Goal: Task Accomplishment & Management: Complete application form

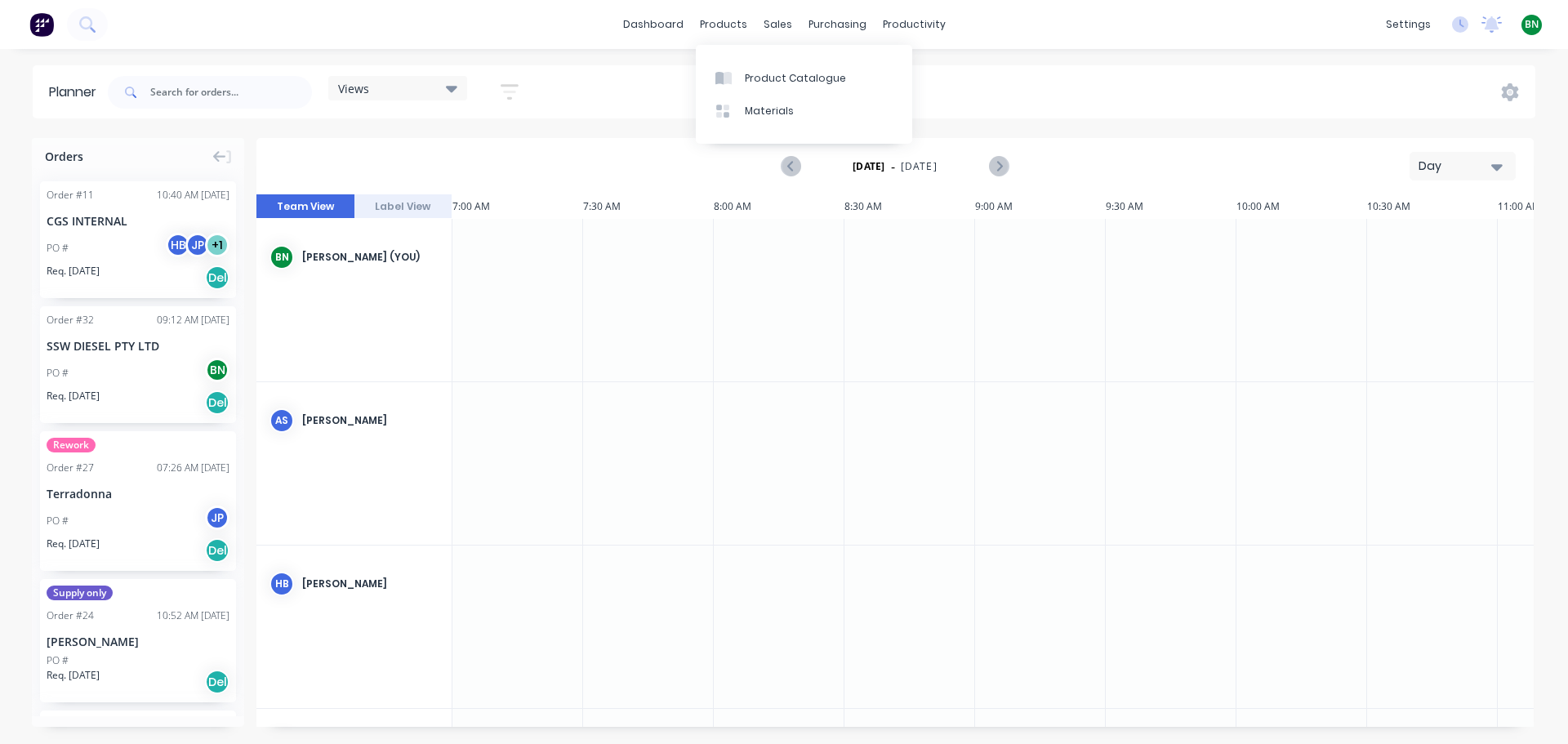
click at [652, 21] on link "dashboard" at bounding box center [654, 24] width 77 height 24
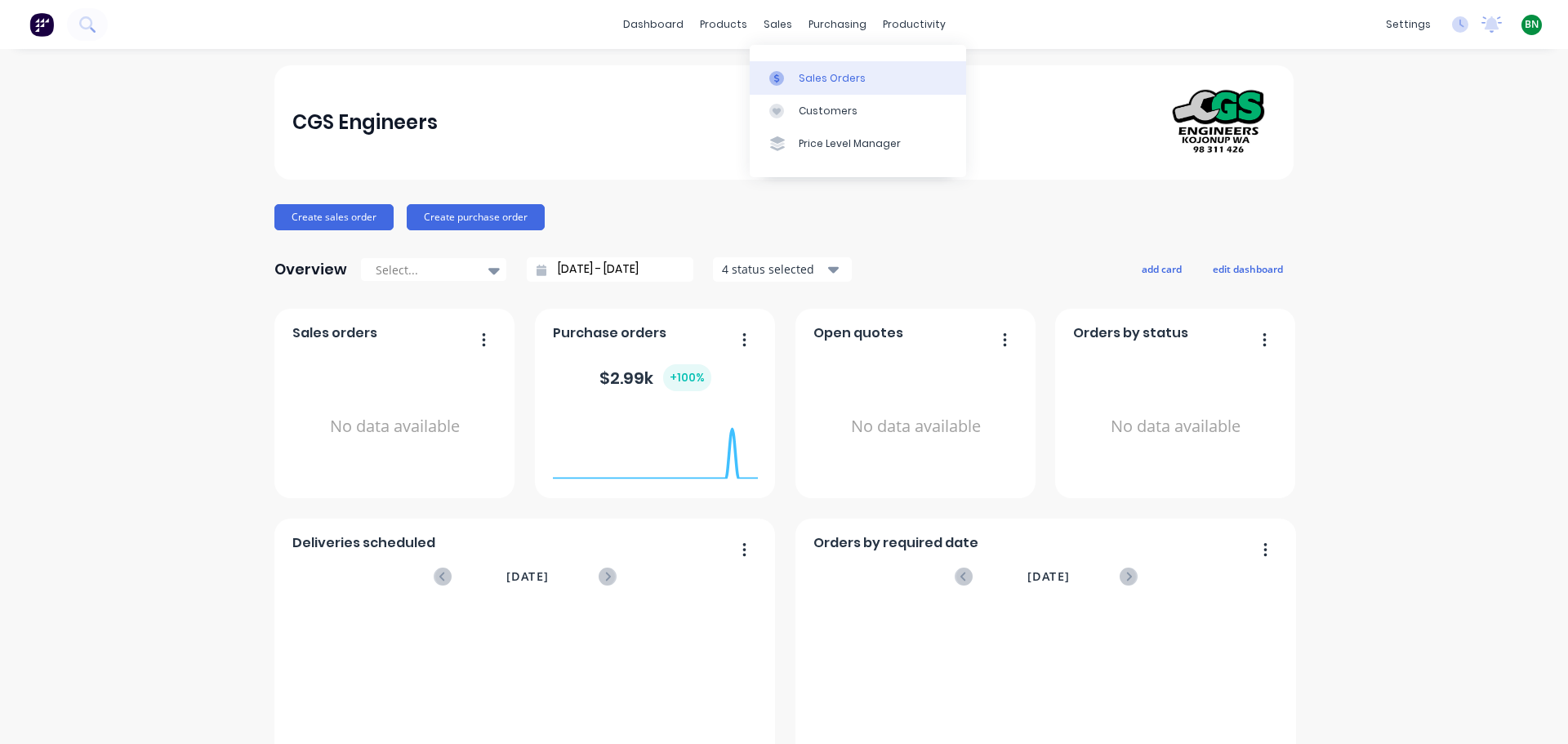
click at [812, 77] on div "Sales Orders" at bounding box center [832, 78] width 67 height 15
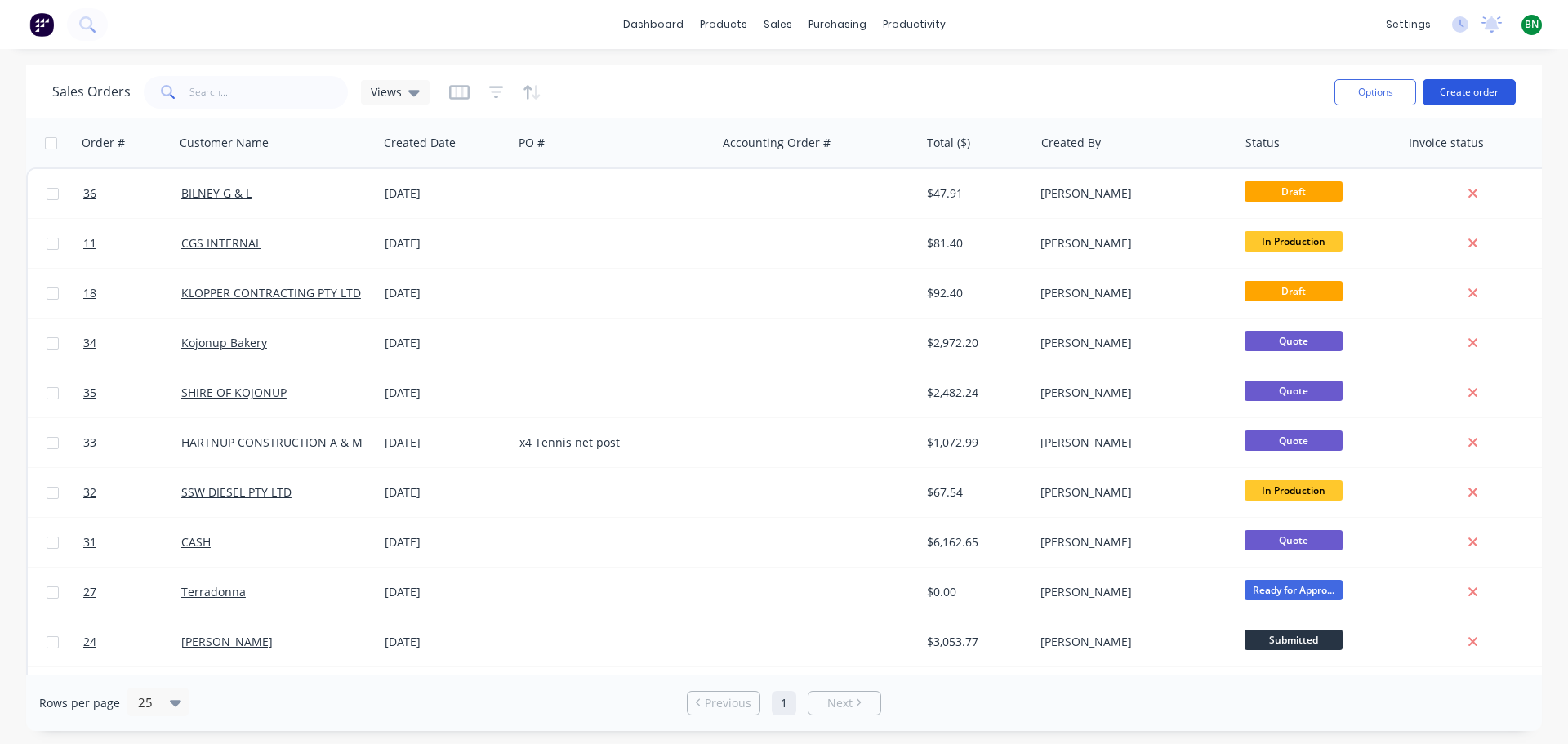
click at [1499, 88] on button "Create order" at bounding box center [1469, 92] width 93 height 26
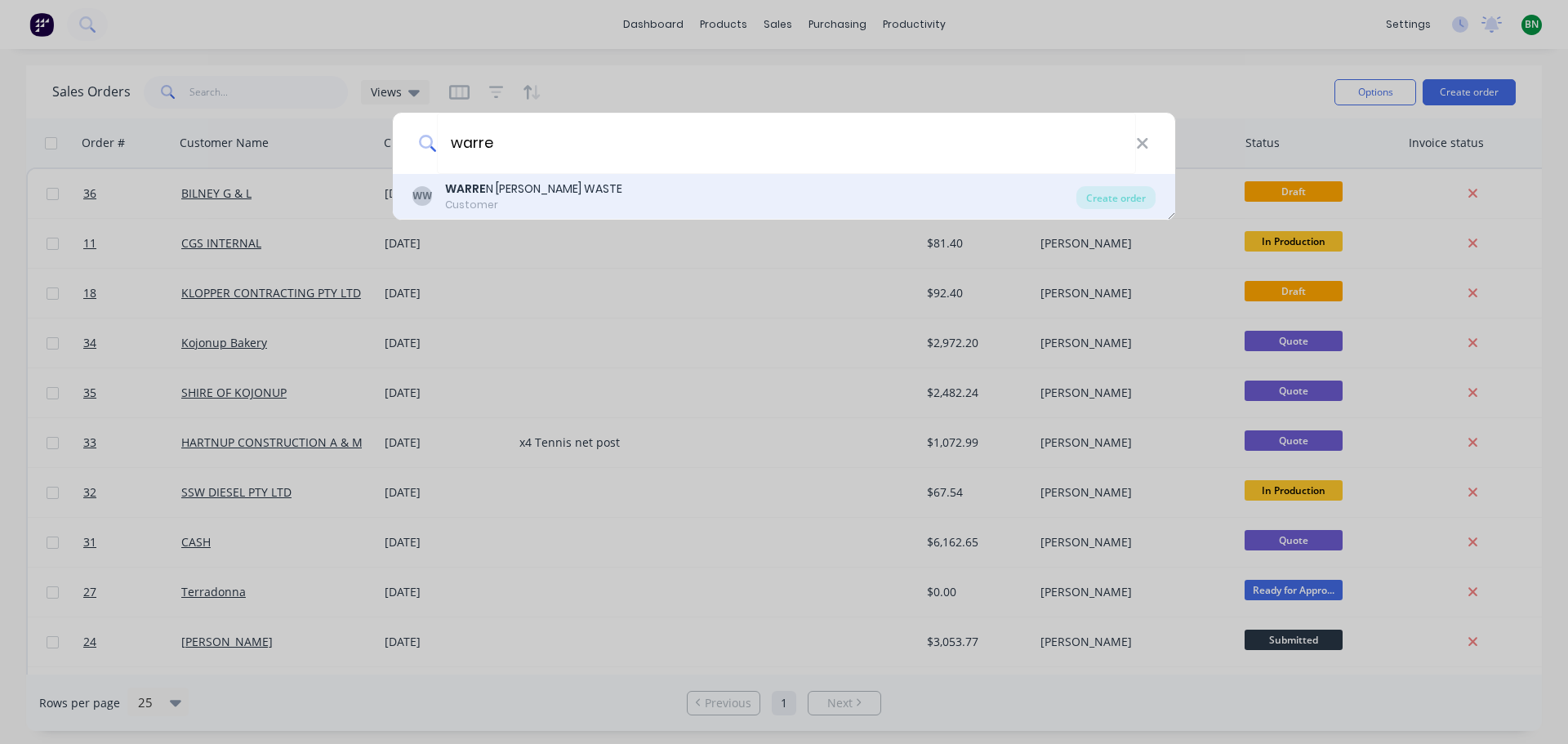
type input "warre"
click at [496, 202] on div "Customer" at bounding box center [533, 204] width 177 height 15
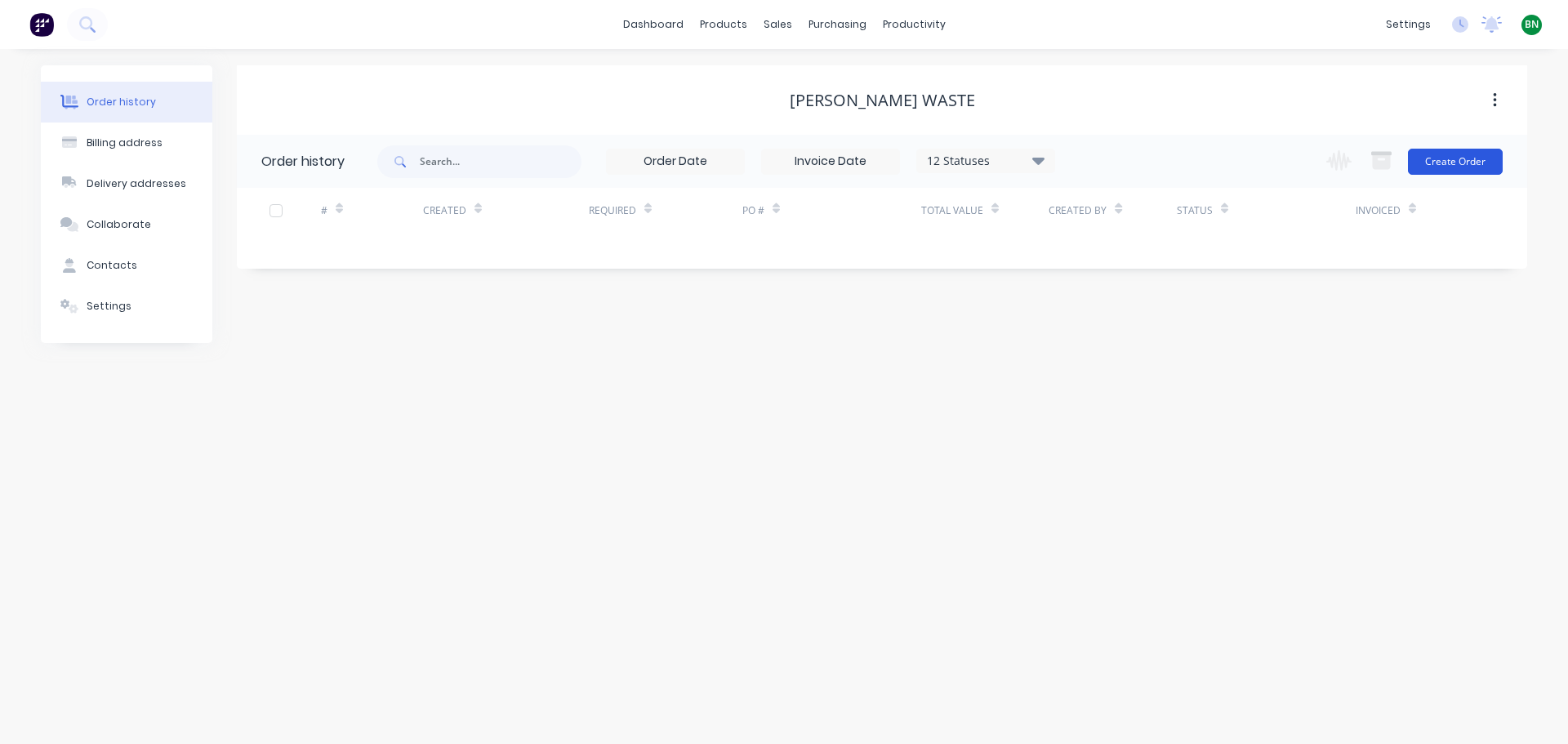
click at [1441, 166] on button "Create Order" at bounding box center [1455, 161] width 95 height 26
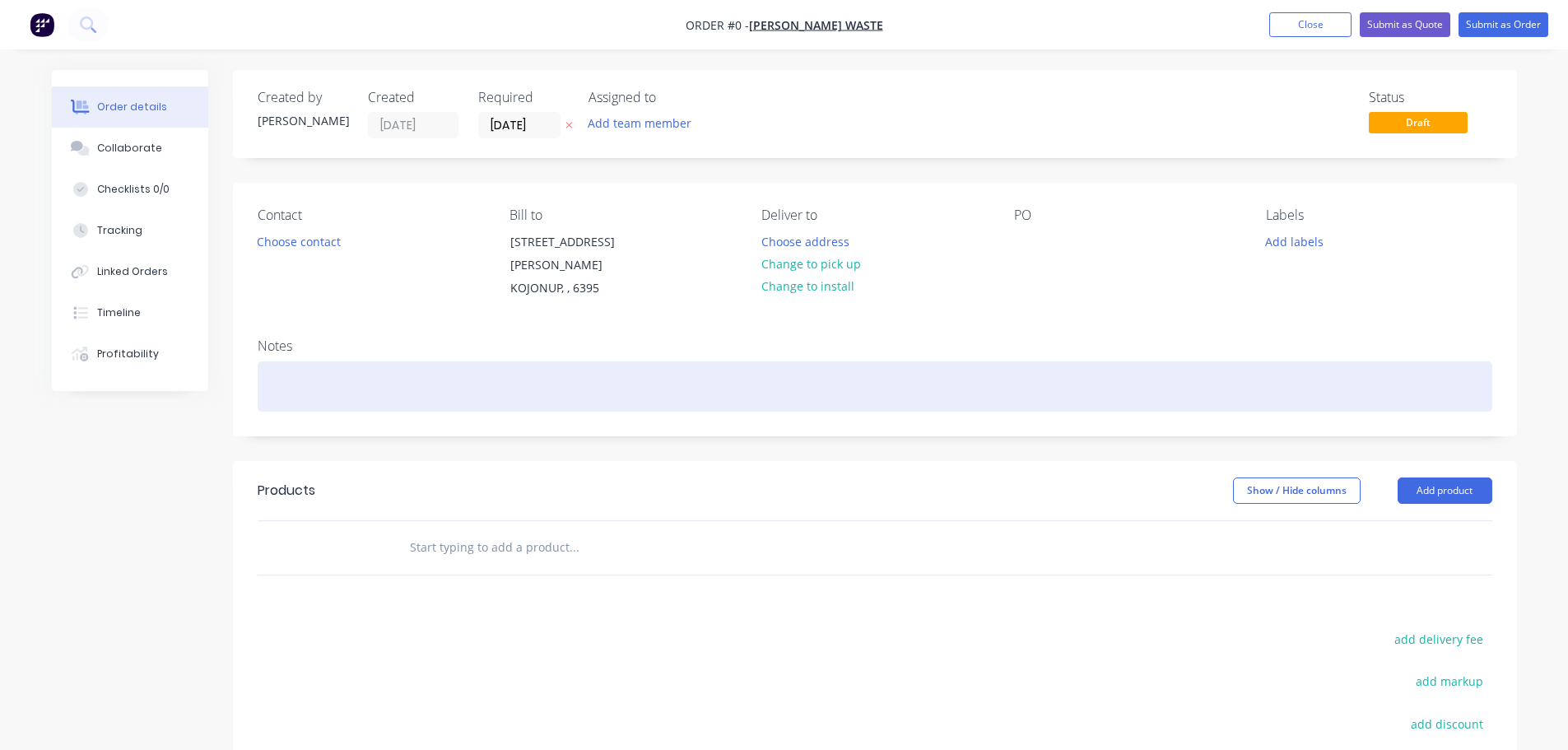
drag, startPoint x: 332, startPoint y: 359, endPoint x: 372, endPoint y: 375, distance: 43.1
click at [333, 361] on div at bounding box center [875, 386] width 1235 height 50
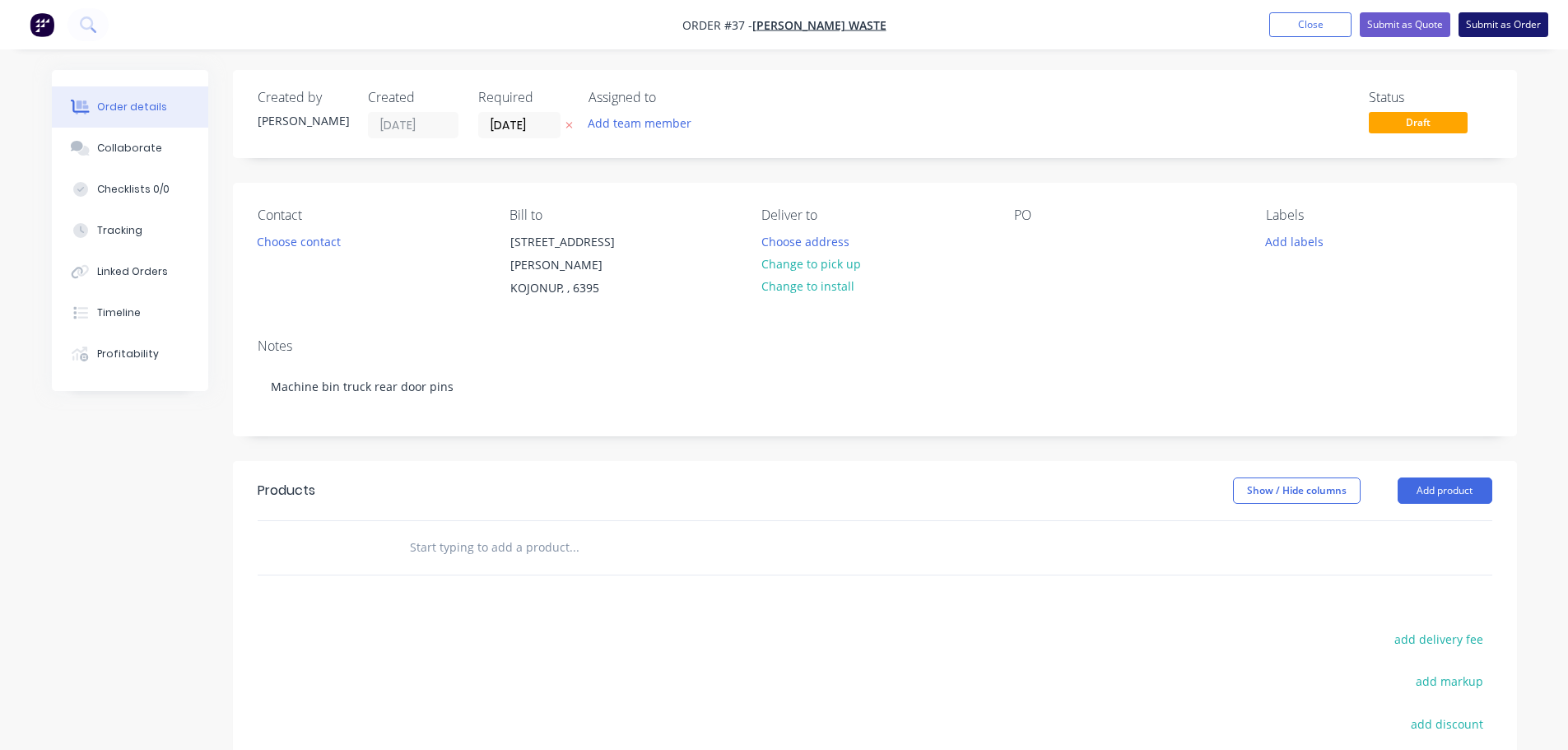
click at [1501, 18] on button "Submit as Order" at bounding box center [1503, 25] width 90 height 25
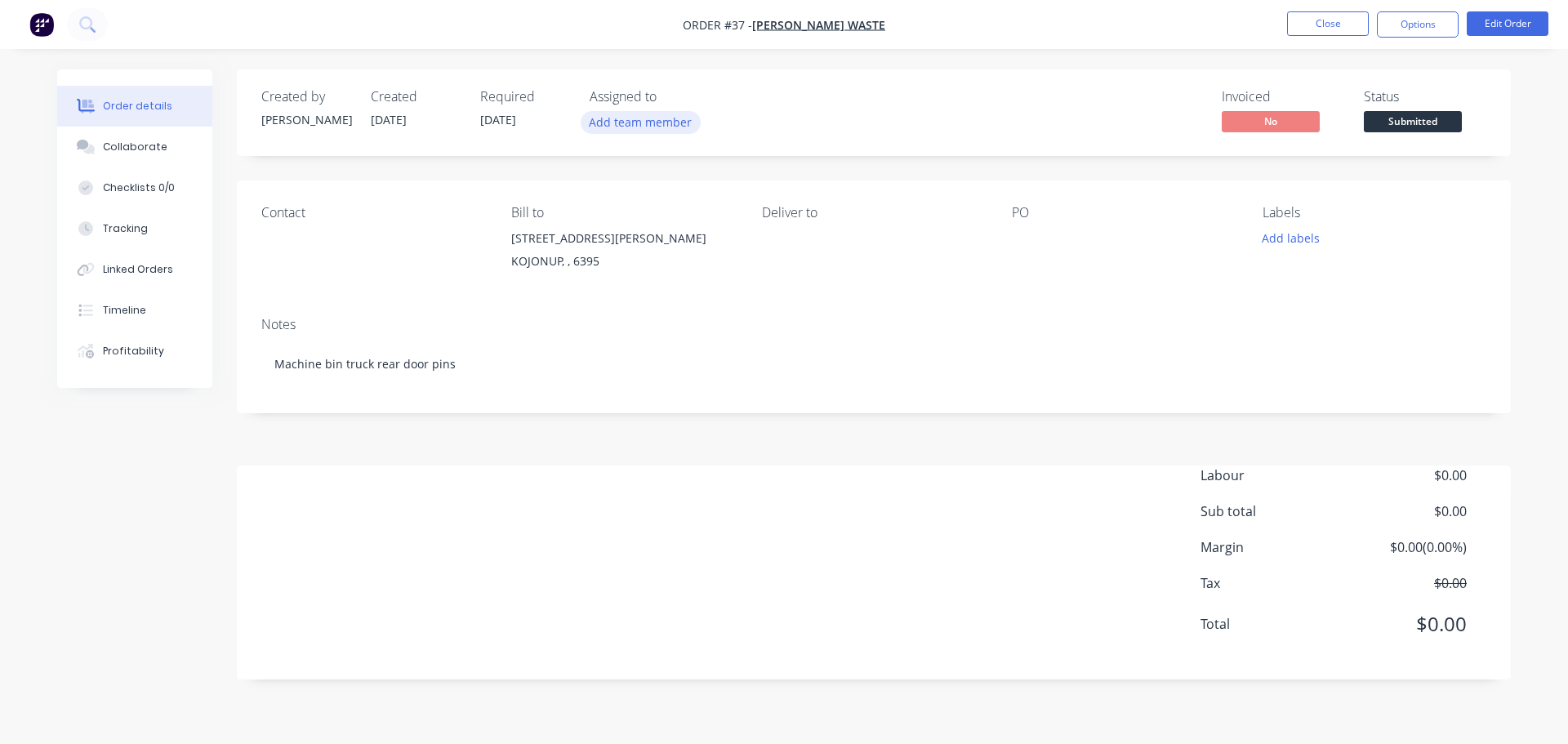
click at [636, 125] on button "Add team member" at bounding box center [640, 121] width 120 height 22
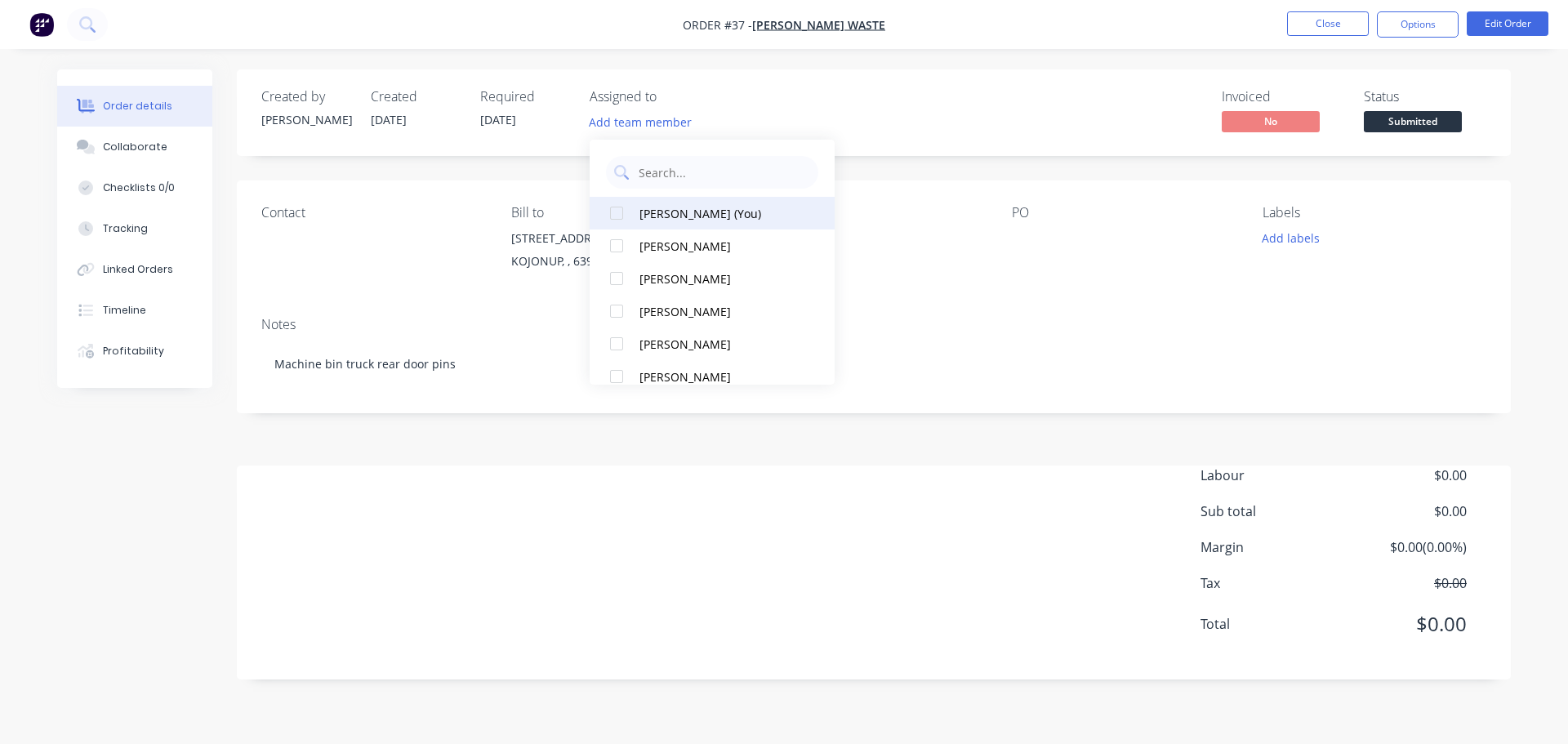
click at [628, 216] on div at bounding box center [616, 213] width 32 height 32
click at [960, 282] on div "Contact Bill to [STREET_ADDRESS][PERSON_NAME] Deliver to PO Labels Add labels" at bounding box center [873, 242] width 1274 height 123
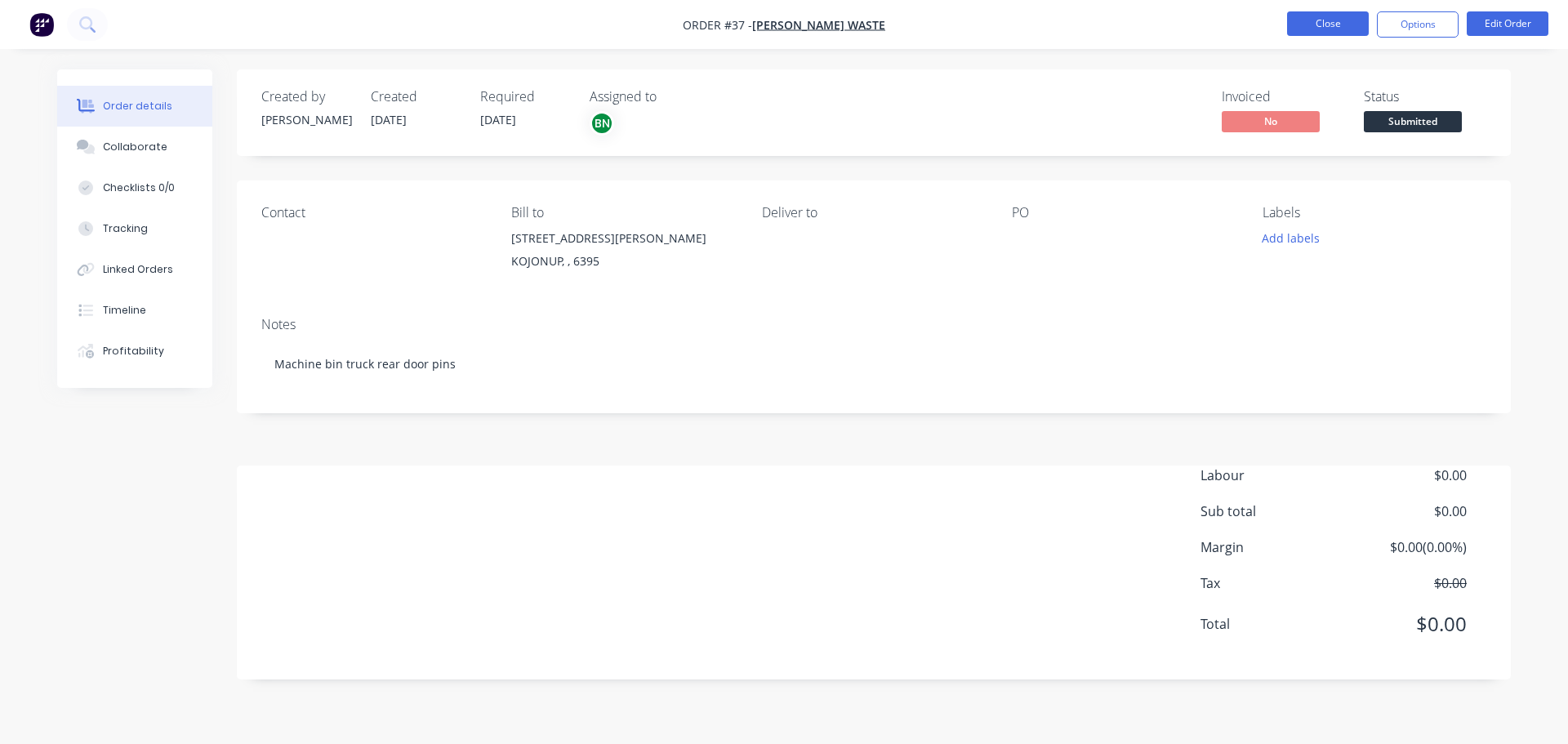
click at [1312, 24] on button "Close" at bounding box center [1328, 24] width 82 height 24
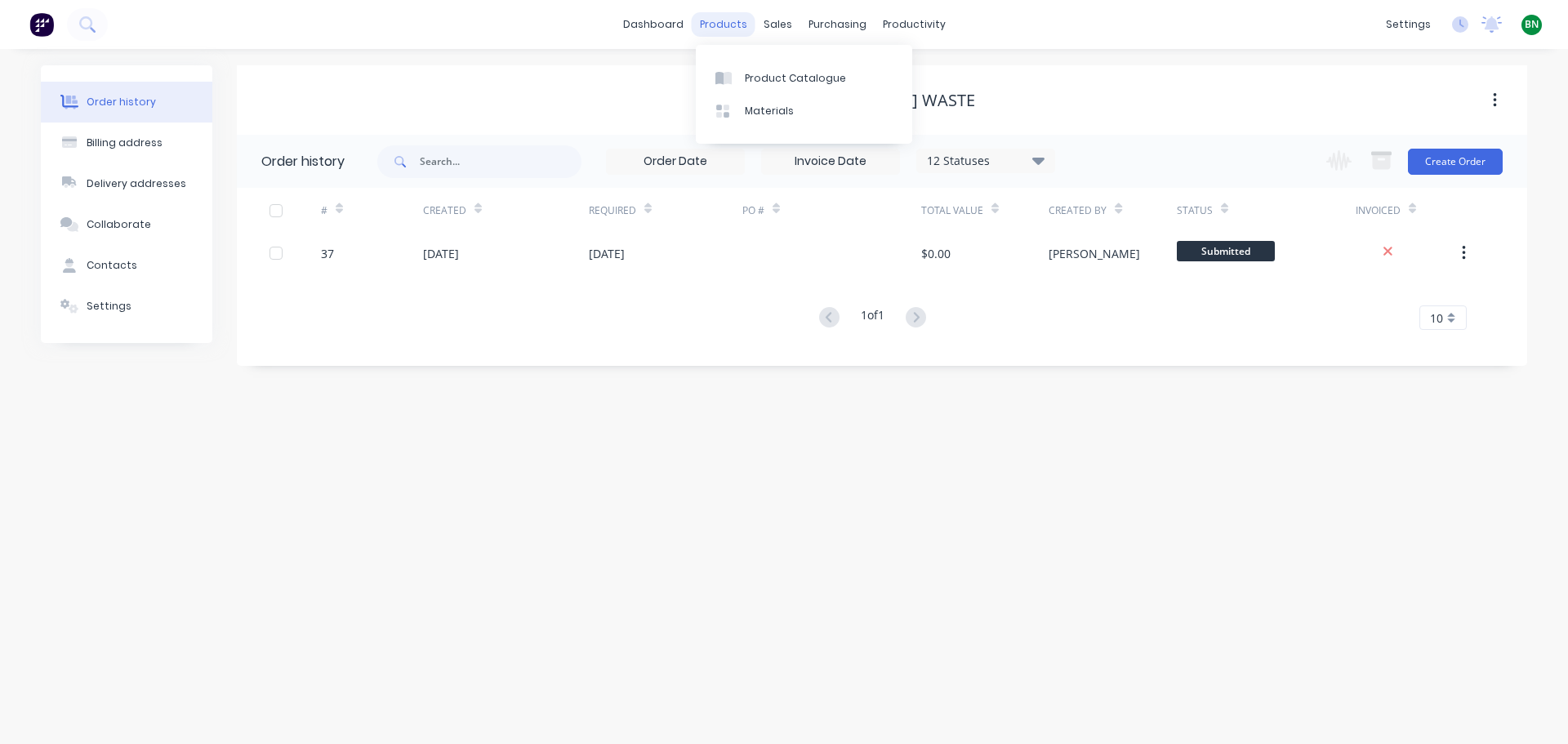
click at [716, 14] on div "products" at bounding box center [723, 24] width 64 height 24
click at [777, 20] on div "sales" at bounding box center [777, 24] width 45 height 24
click at [884, 17] on div "productivity" at bounding box center [914, 24] width 79 height 24
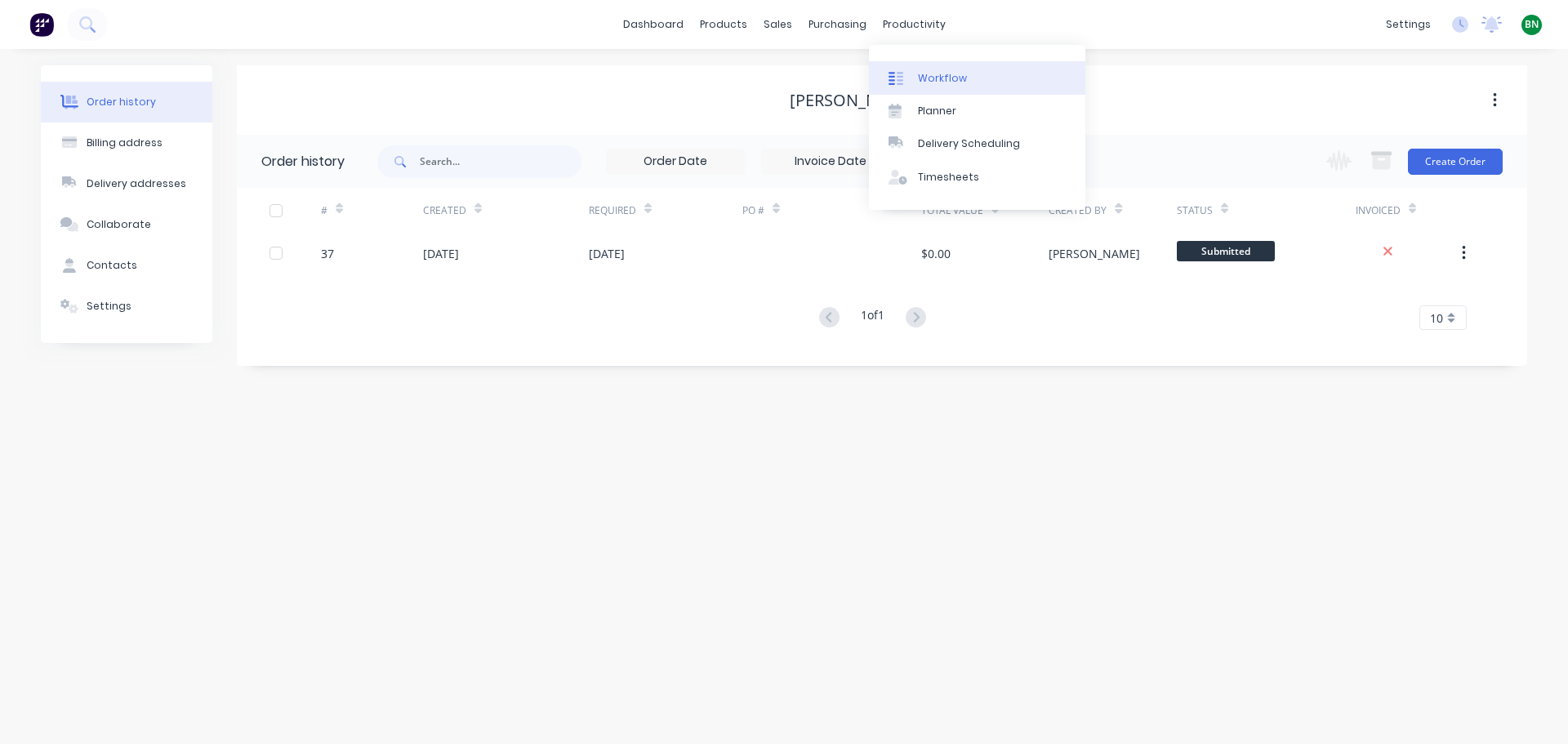
click at [952, 76] on div "Workflow" at bounding box center [942, 78] width 49 height 15
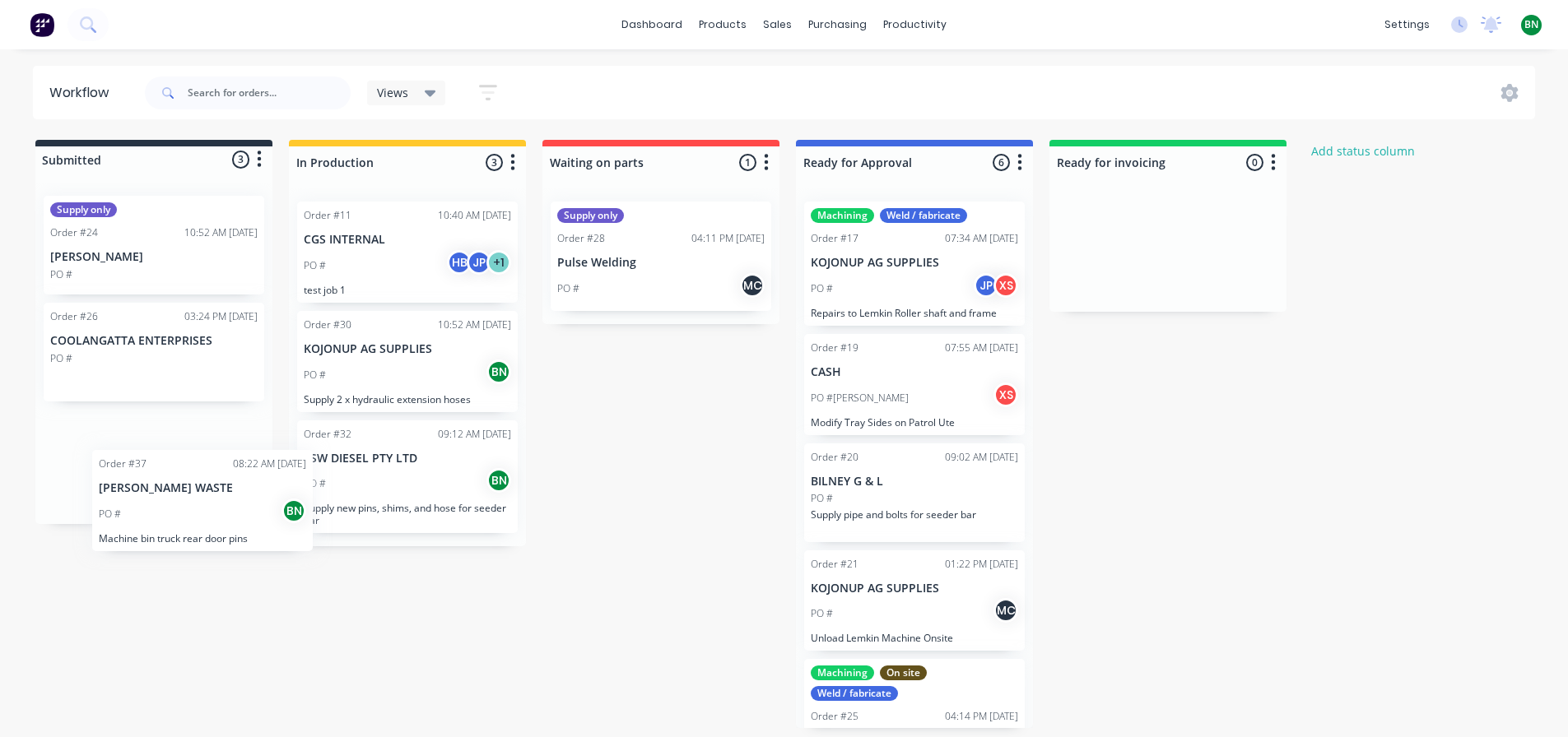
scroll to position [4, 0]
drag, startPoint x: 141, startPoint y: 467, endPoint x: 419, endPoint y: 622, distance: 318.3
click at [419, 622] on div "Submitted 3 Status colour #273444 hex #273444 Save Cancel Summaries Total order…" at bounding box center [882, 434] width 1790 height 588
drag, startPoint x: 137, startPoint y: 456, endPoint x: 405, endPoint y: 602, distance: 305.2
click at [405, 602] on div "Submitted 3 Status colour #273444 hex #273444 Save Cancel Summaries Total order…" at bounding box center [882, 434] width 1790 height 588
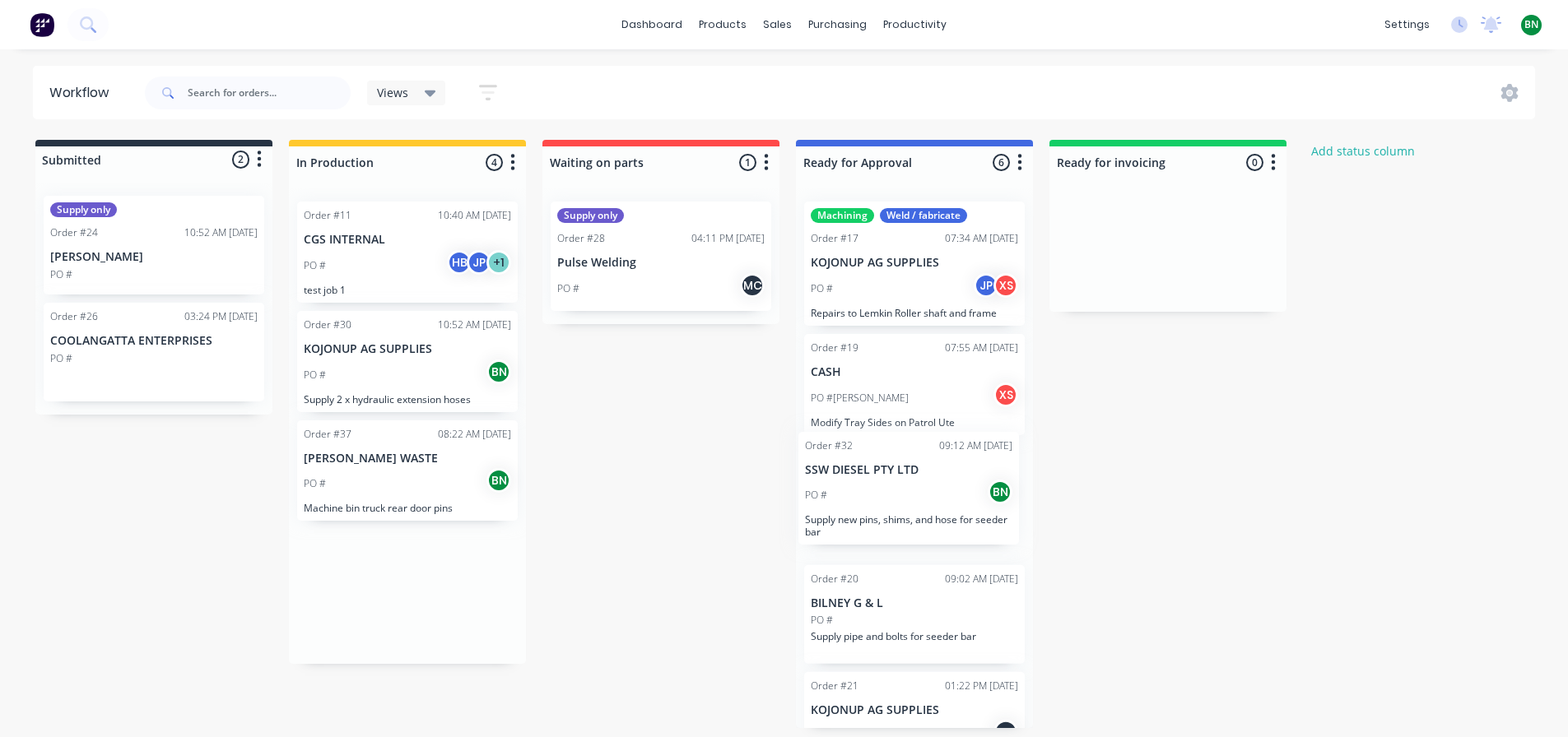
drag, startPoint x: 368, startPoint y: 477, endPoint x: 869, endPoint y: 492, distance: 501.2
click at [869, 492] on div "Submitted 2 Status colour #273444 hex #273444 Save Cancel Summaries Total order…" at bounding box center [882, 434] width 1790 height 588
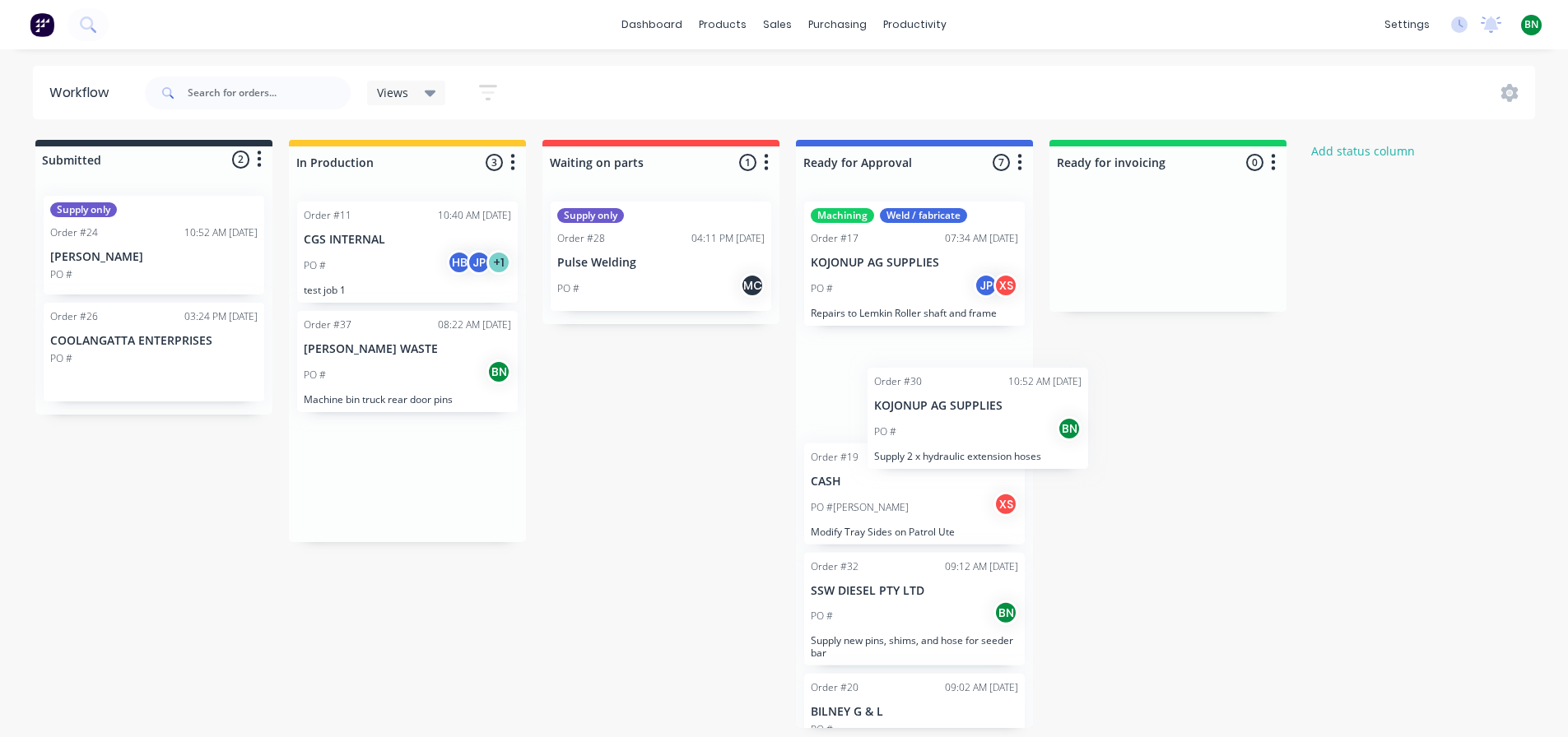
drag, startPoint x: 378, startPoint y: 341, endPoint x: 926, endPoint y: 399, distance: 551.1
click at [951, 405] on div "Submitted 2 Status colour #273444 hex #273444 Save Cancel Summaries Total order…" at bounding box center [882, 434] width 1790 height 588
click at [618, 586] on div "Submitted 2 Status colour #273444 hex #273444 Save Cancel Summaries Total order…" at bounding box center [882, 434] width 1790 height 588
click at [388, 372] on div "PO # BN" at bounding box center [407, 376] width 208 height 32
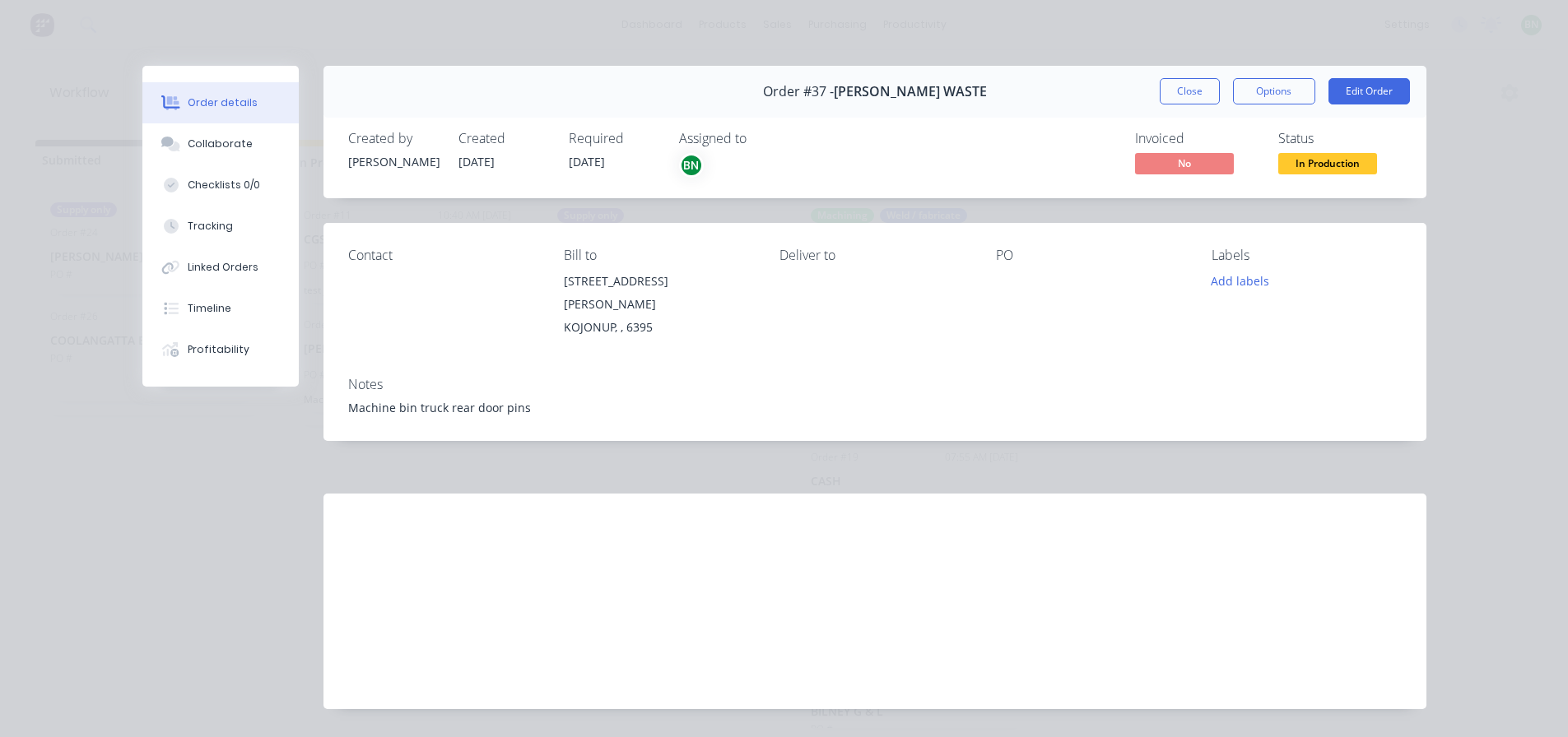
click at [905, 62] on div "Order details Collaborate Checklists 0/0 Tracking Linked Orders Timeline Profit…" at bounding box center [784, 368] width 1568 height 737
click at [1195, 87] on button "Close" at bounding box center [1190, 91] width 60 height 26
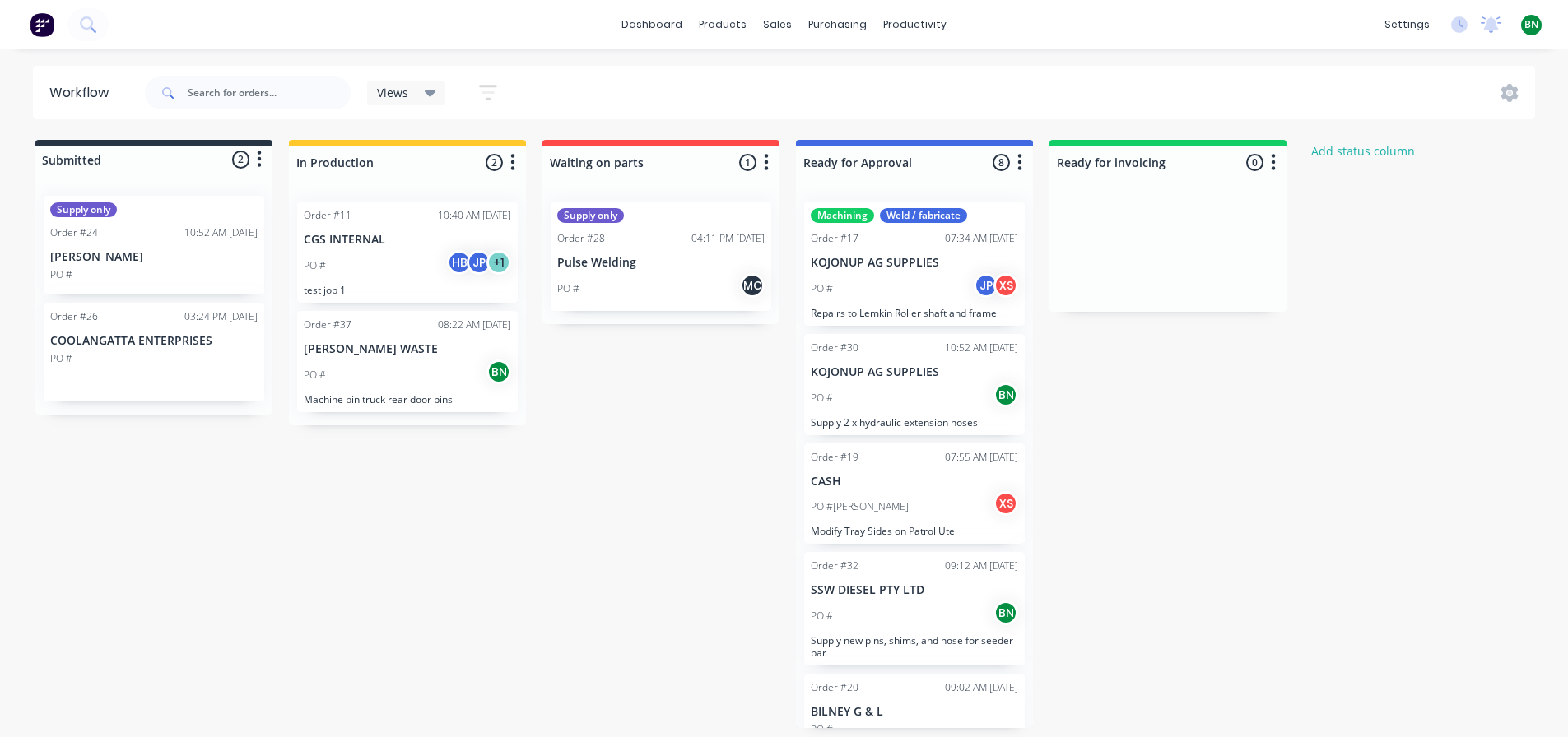
click at [1236, 435] on div "Submitted 2 Status colour #273444 hex #273444 Save Cancel Summaries Total order…" at bounding box center [882, 434] width 1790 height 588
click at [477, 521] on div "Submitted 2 Status colour #273444 hex #273444 Save Cancel Summaries Total order…" at bounding box center [882, 434] width 1790 height 588
